Goal: Task Accomplishment & Management: Manage account settings

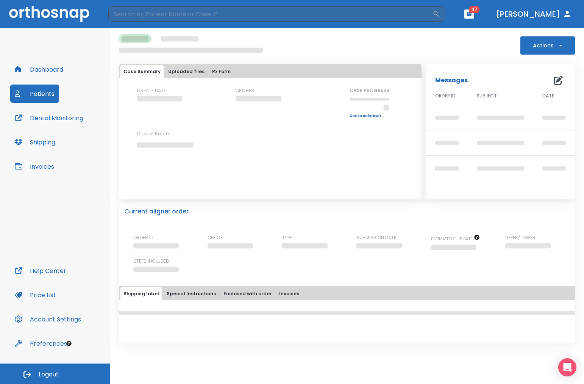
click at [49, 94] on button "Patients" at bounding box center [34, 94] width 49 height 18
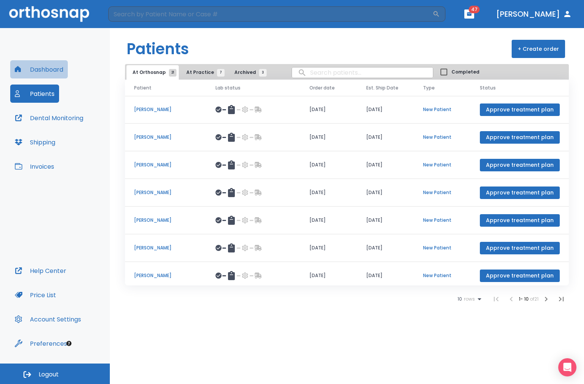
click at [51, 72] on button "Dashboard" at bounding box center [39, 69] width 58 height 18
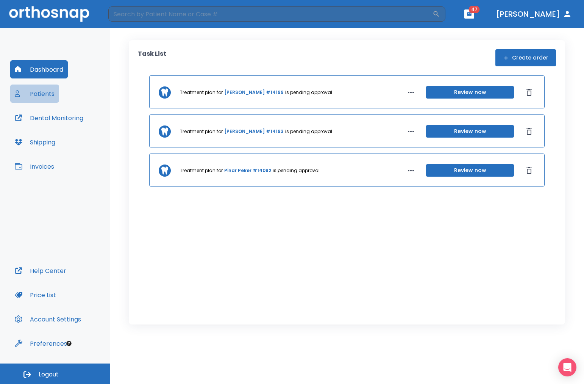
click at [50, 96] on button "Patients" at bounding box center [34, 94] width 49 height 18
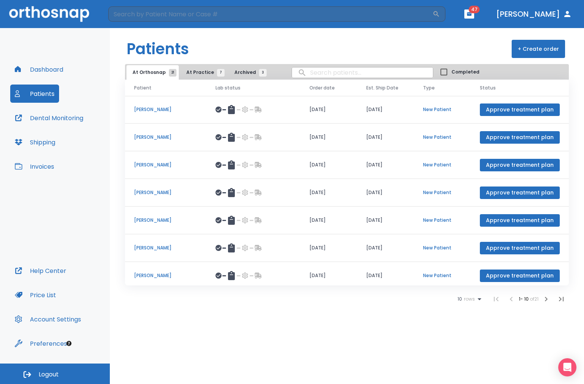
click at [200, 75] on span "At Practice 7" at bounding box center [203, 72] width 34 height 7
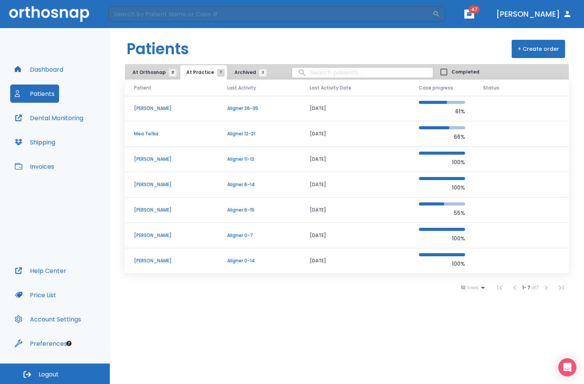
click at [155, 259] on p "[PERSON_NAME]" at bounding box center [171, 260] width 75 height 7
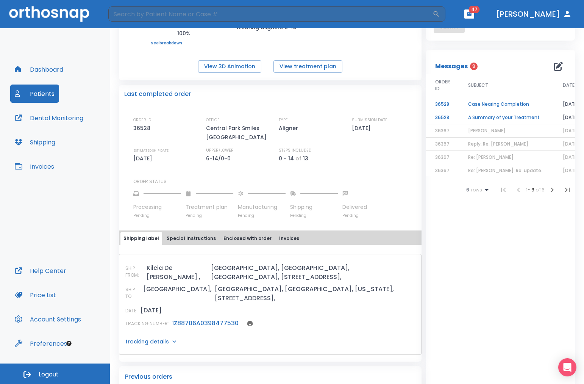
scroll to position [130, 0]
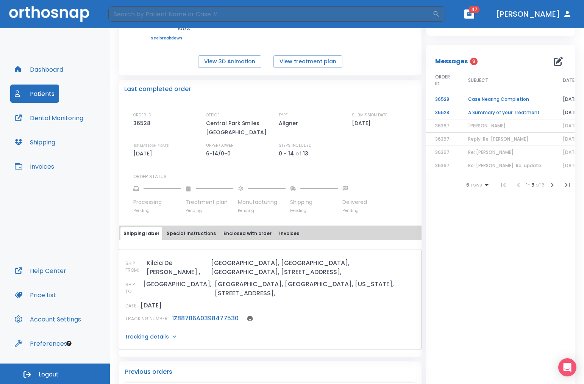
click at [222, 314] on link "1Z88706A0398477530" at bounding box center [205, 318] width 67 height 9
